Goal: Task Accomplishment & Management: Use online tool/utility

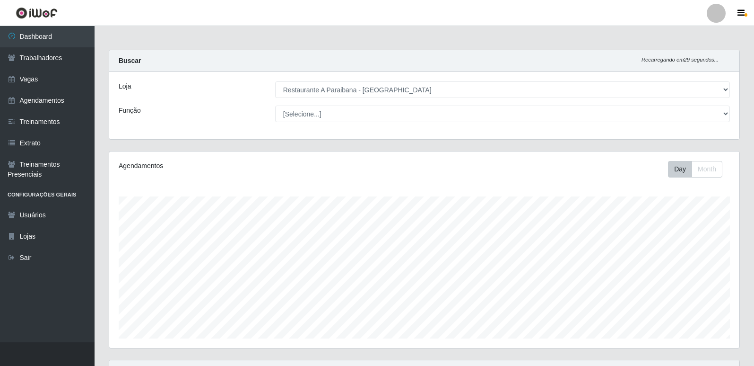
select select "342"
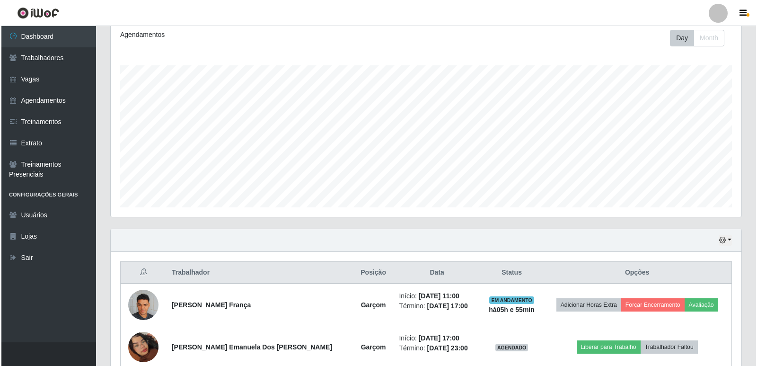
scroll to position [196, 630]
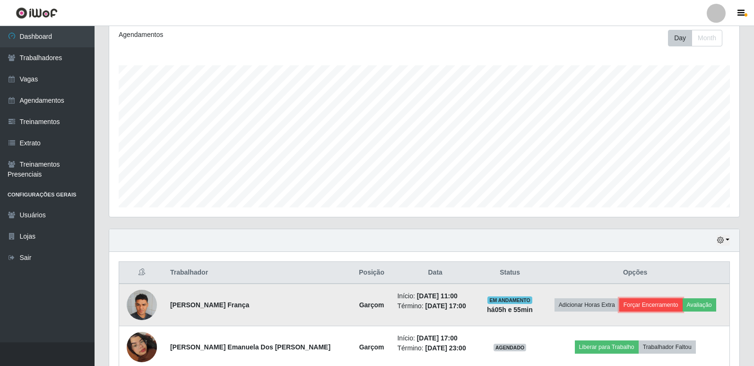
click at [653, 305] on button "Forçar Encerramento" at bounding box center [651, 304] width 63 height 13
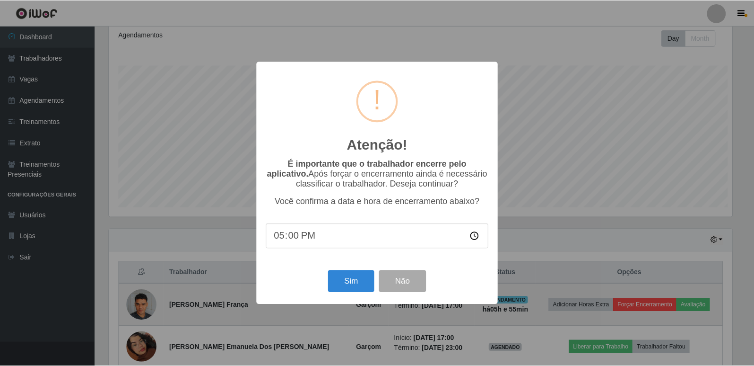
scroll to position [196, 626]
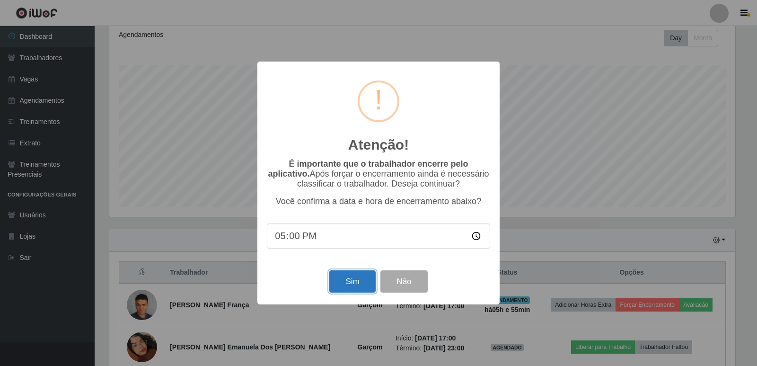
click at [372, 284] on button "Sim" at bounding box center [352, 281] width 46 height 22
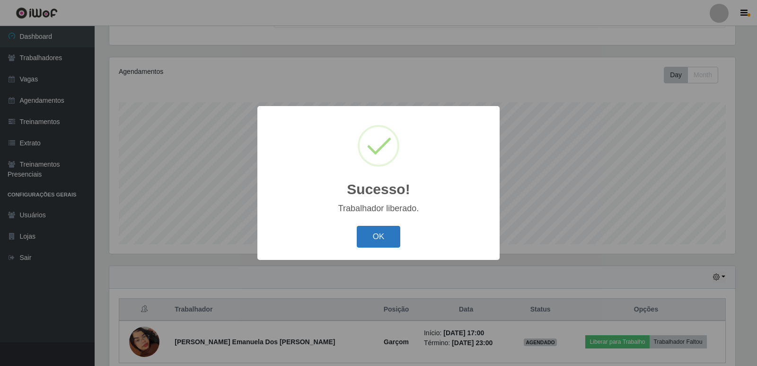
click at [371, 241] on button "OK" at bounding box center [379, 237] width 44 height 22
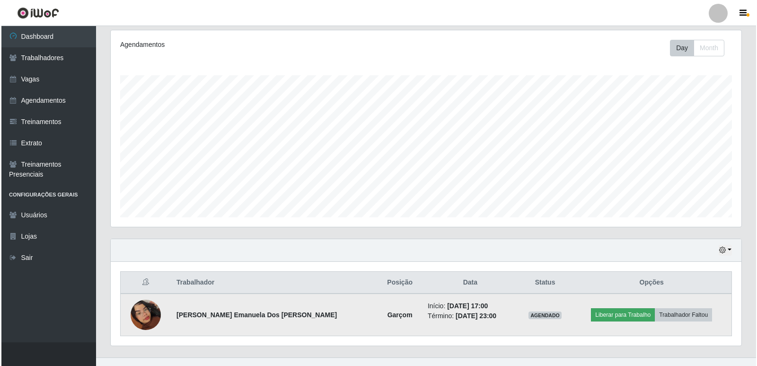
scroll to position [136, 0]
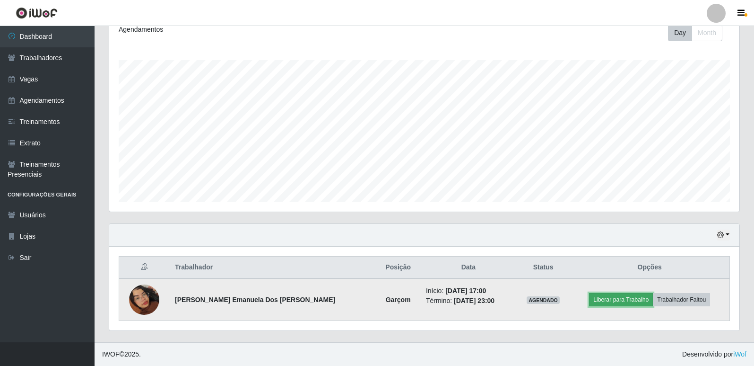
click at [605, 300] on button "Liberar para Trabalho" at bounding box center [621, 299] width 64 height 13
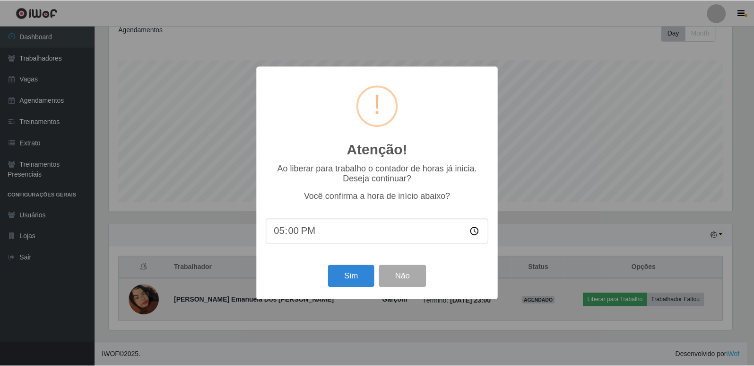
scroll to position [196, 626]
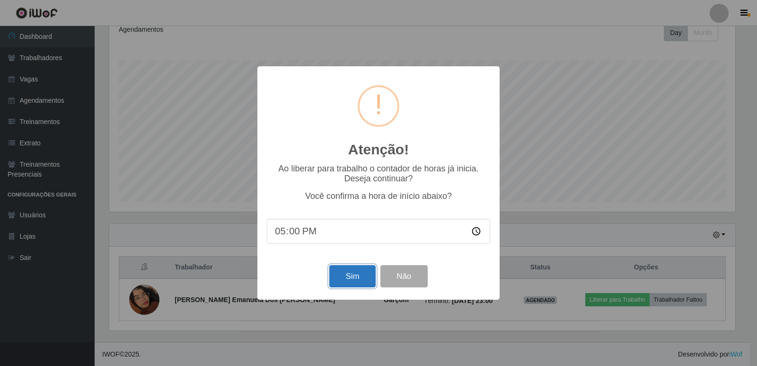
click at [364, 280] on button "Sim" at bounding box center [352, 276] width 46 height 22
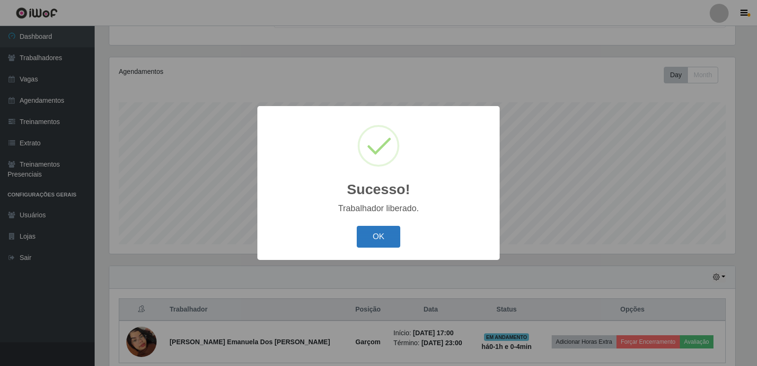
click at [384, 240] on button "OK" at bounding box center [379, 237] width 44 height 22
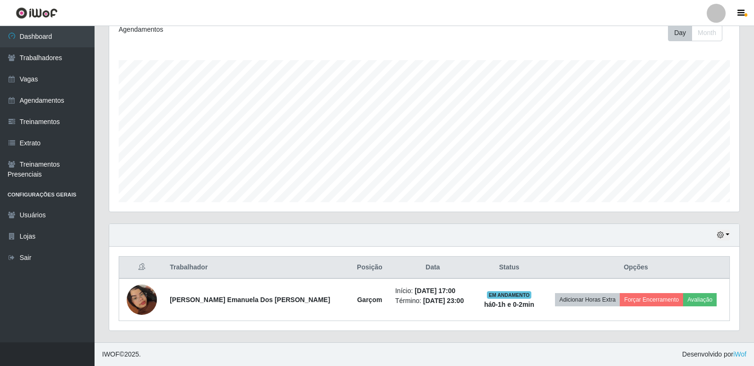
scroll to position [89, 0]
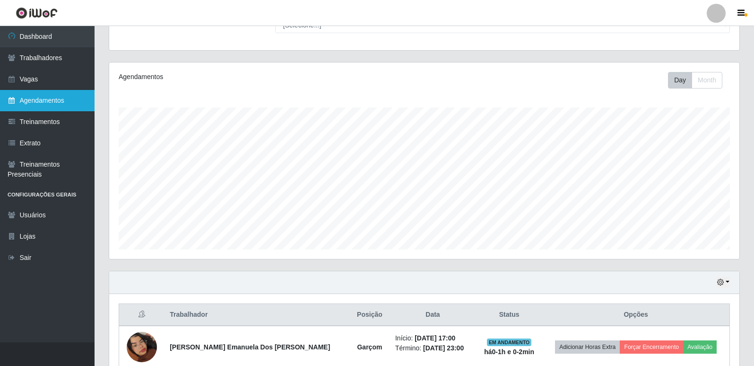
click at [49, 100] on link "Agendamentos" at bounding box center [47, 100] width 95 height 21
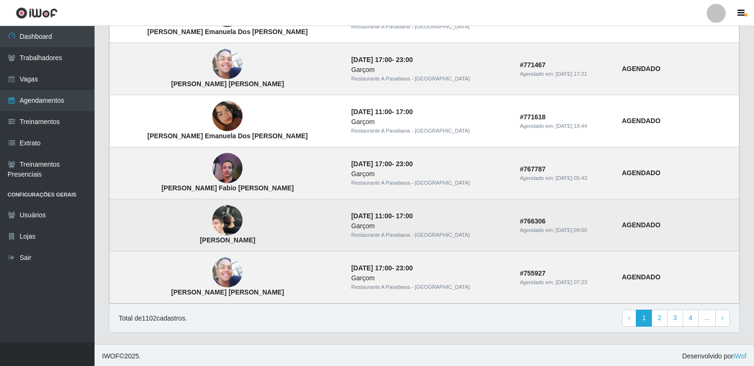
scroll to position [622, 0]
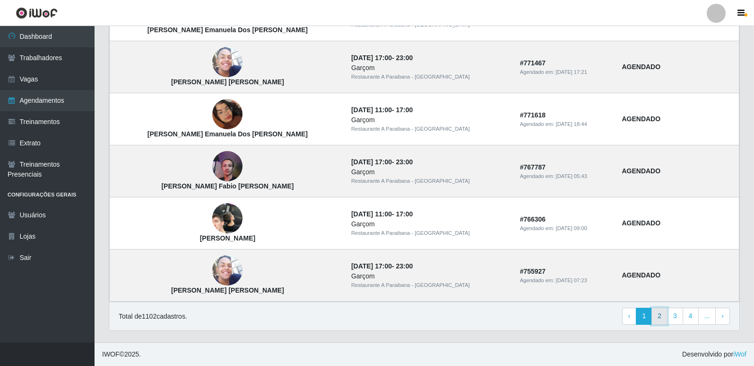
click at [660, 312] on link "2" at bounding box center [660, 315] width 16 height 17
